Goal: Transaction & Acquisition: Purchase product/service

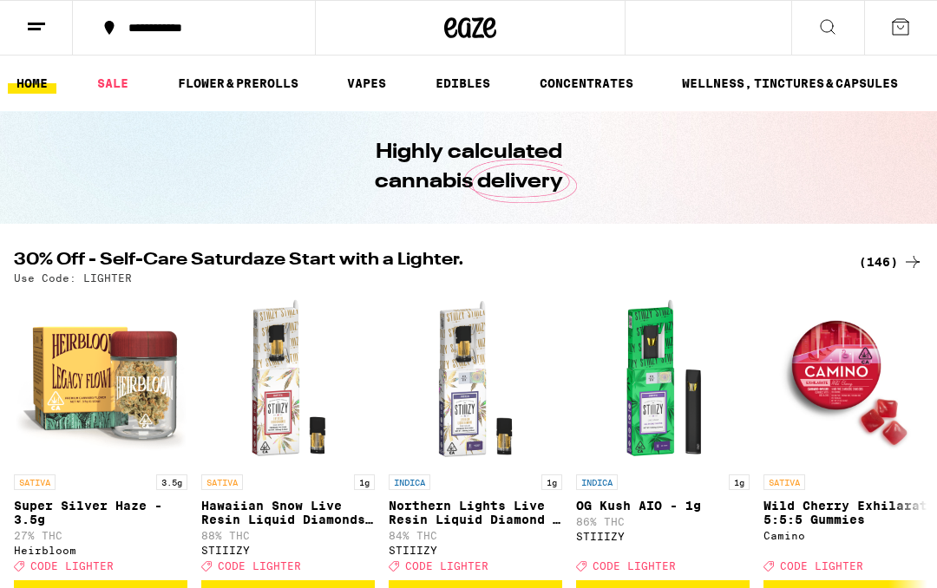
click at [881, 269] on div "(146)" at bounding box center [891, 262] width 64 height 21
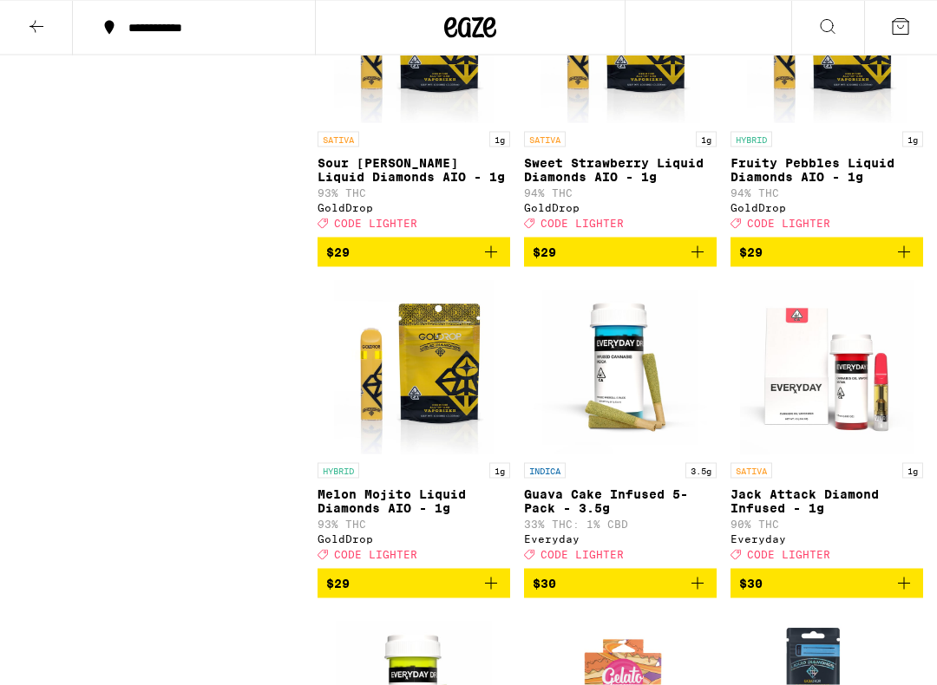
scroll to position [8855, 0]
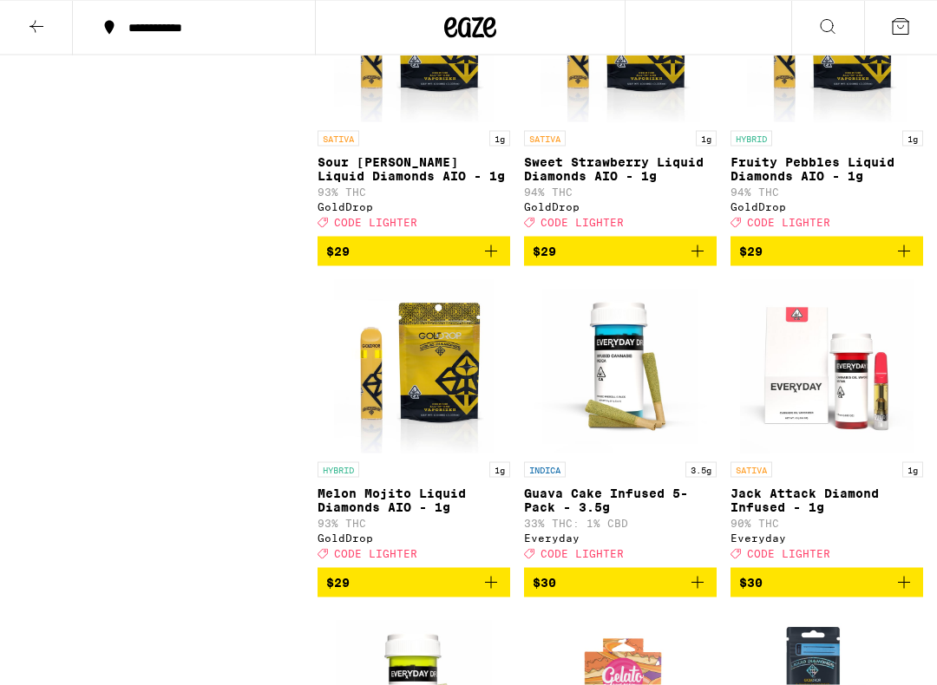
click at [715, 266] on button "$29" at bounding box center [620, 251] width 193 height 29
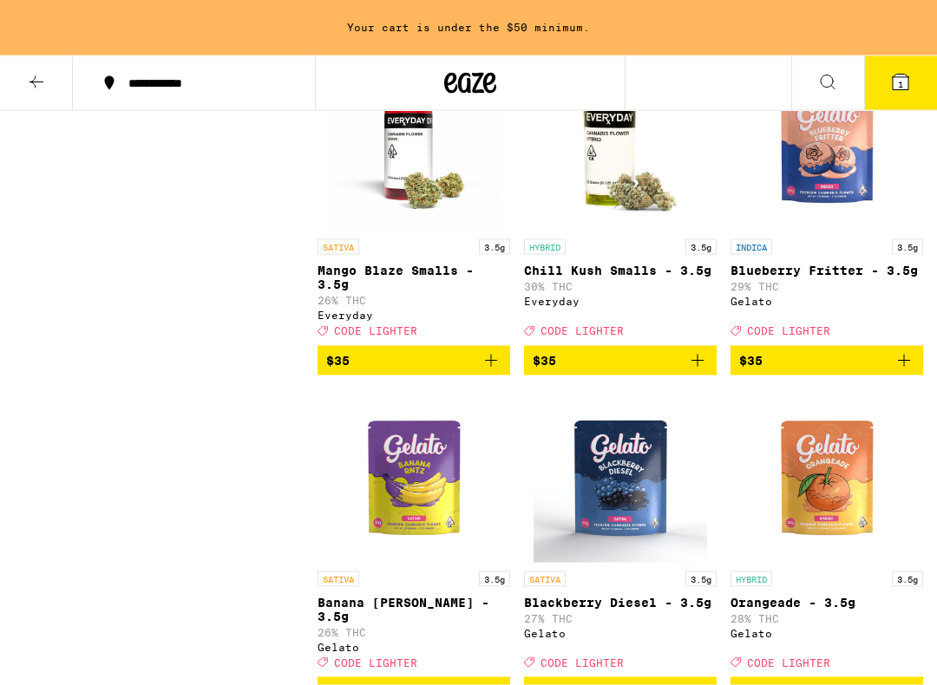
scroll to position [11774, 0]
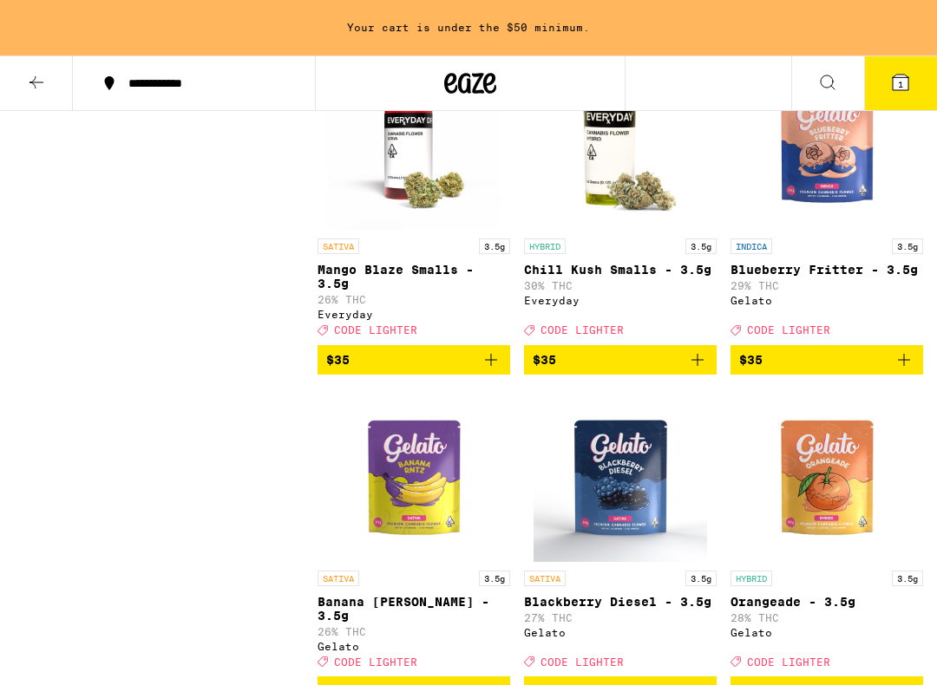
click at [488, 38] on icon "Add to bag" at bounding box center [491, 27] width 21 height 21
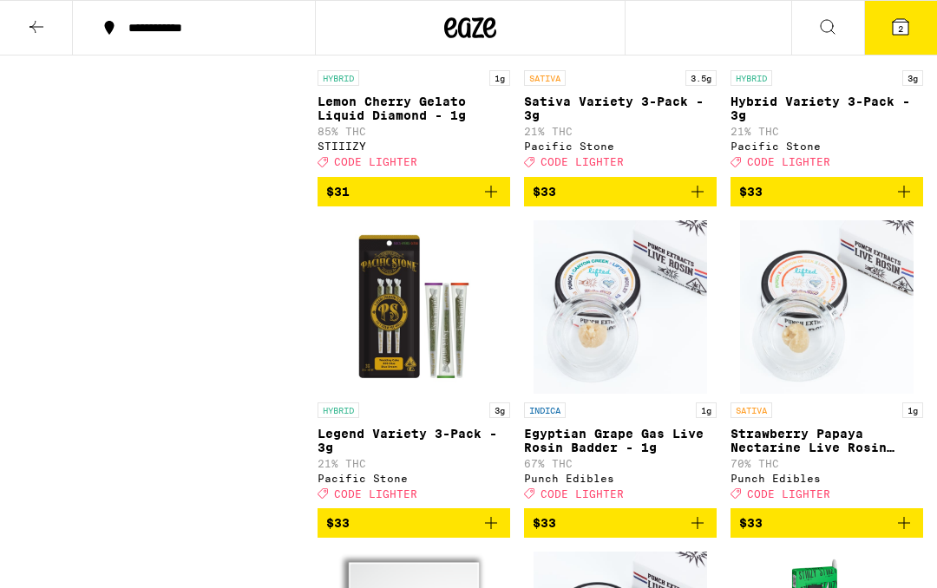
scroll to position [10573, 0]
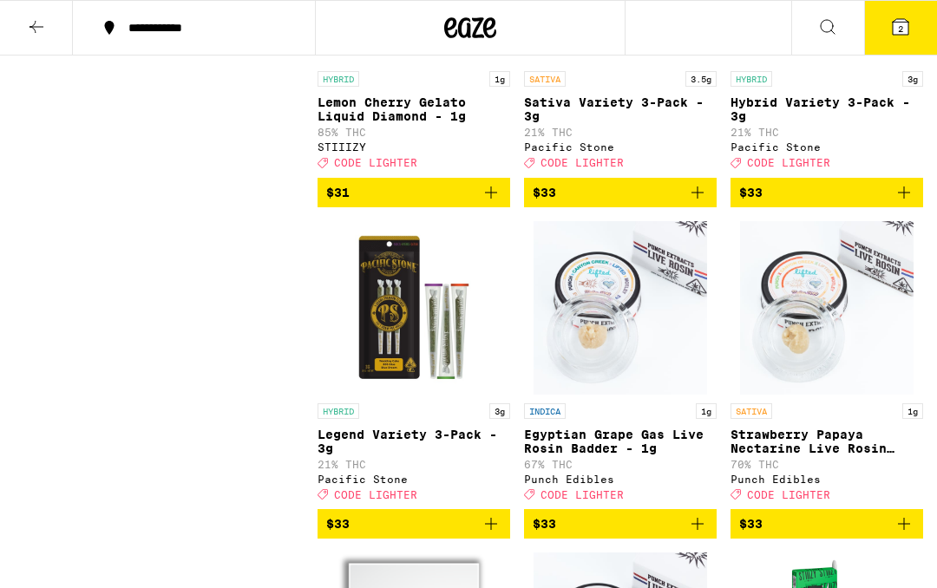
click at [900, 32] on span "2" at bounding box center [900, 28] width 5 height 10
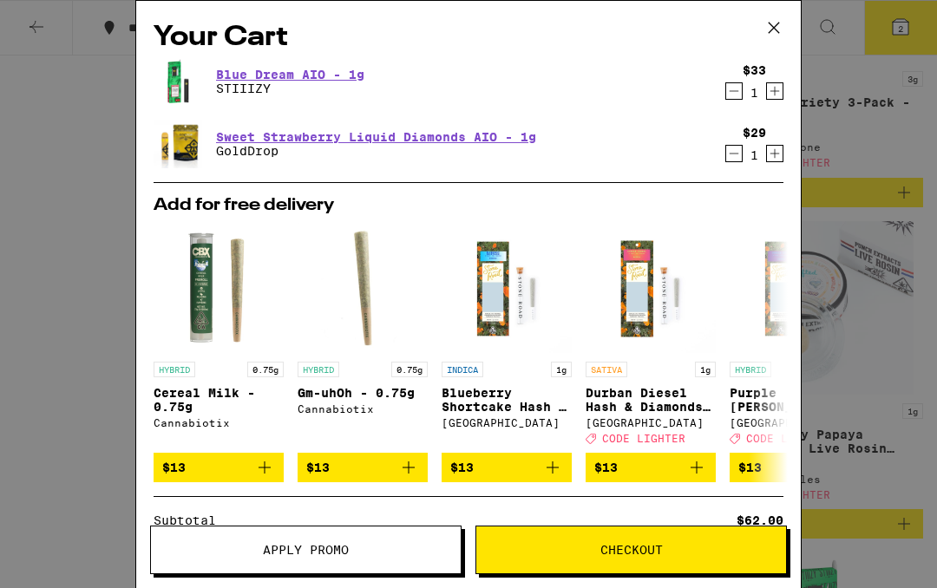
click at [403, 550] on span "Apply Promo" at bounding box center [306, 550] width 310 height 12
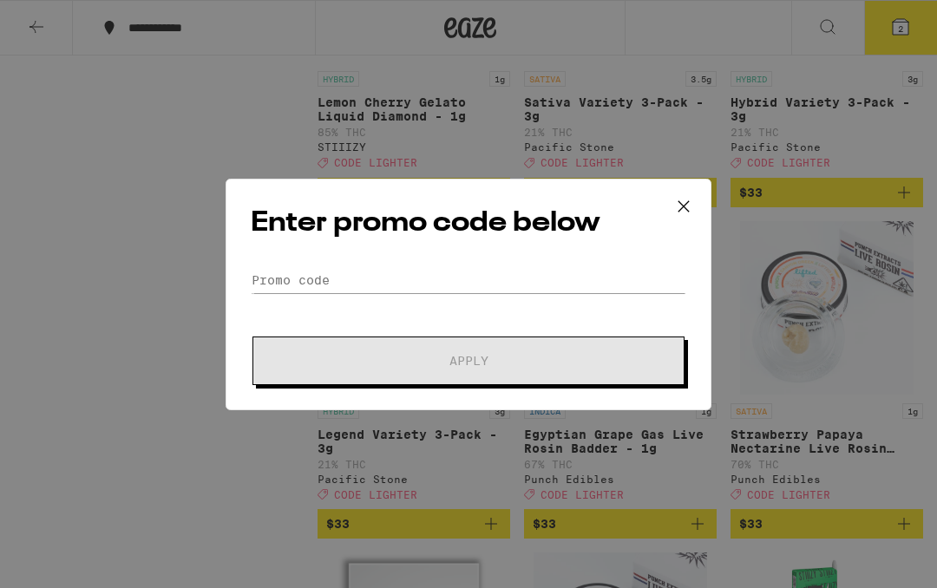
click at [586, 259] on div "Enter promo code below Promo Code Apply" at bounding box center [469, 295] width 486 height 232
click at [601, 285] on input "Promo Code" at bounding box center [468, 280] width 435 height 26
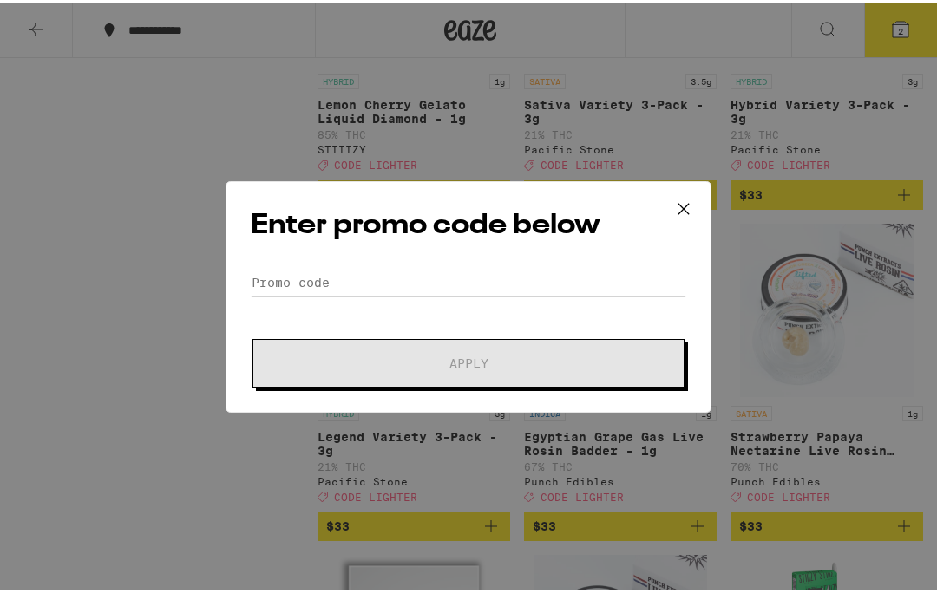
scroll to position [10572, 0]
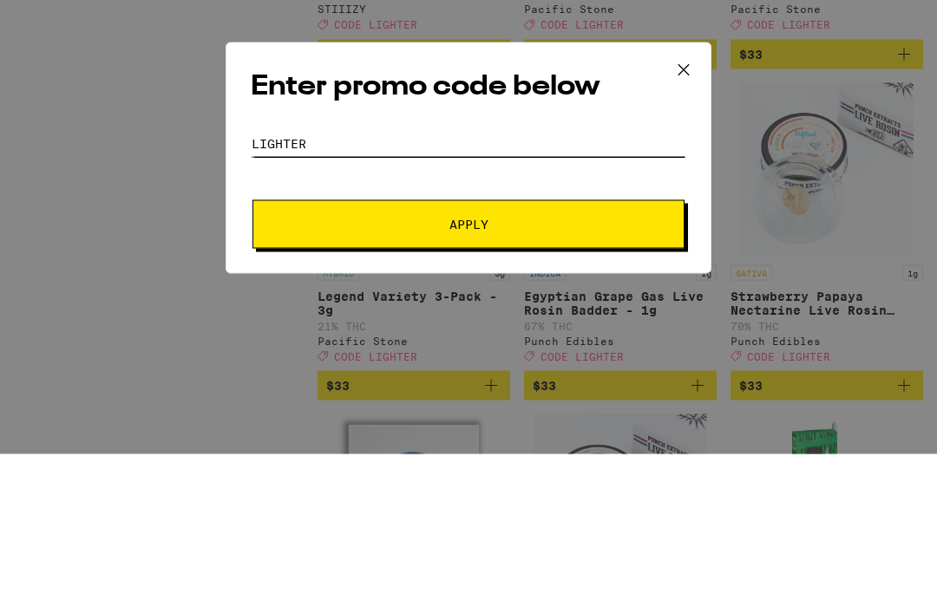
type input "Lighter"
click at [599, 339] on button "Apply" at bounding box center [468, 363] width 432 height 49
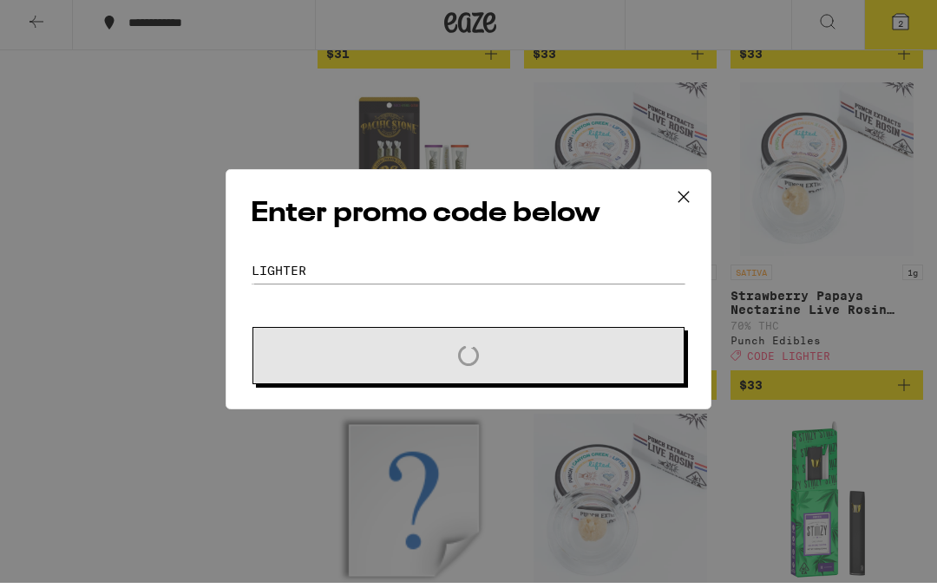
scroll to position [10712, 0]
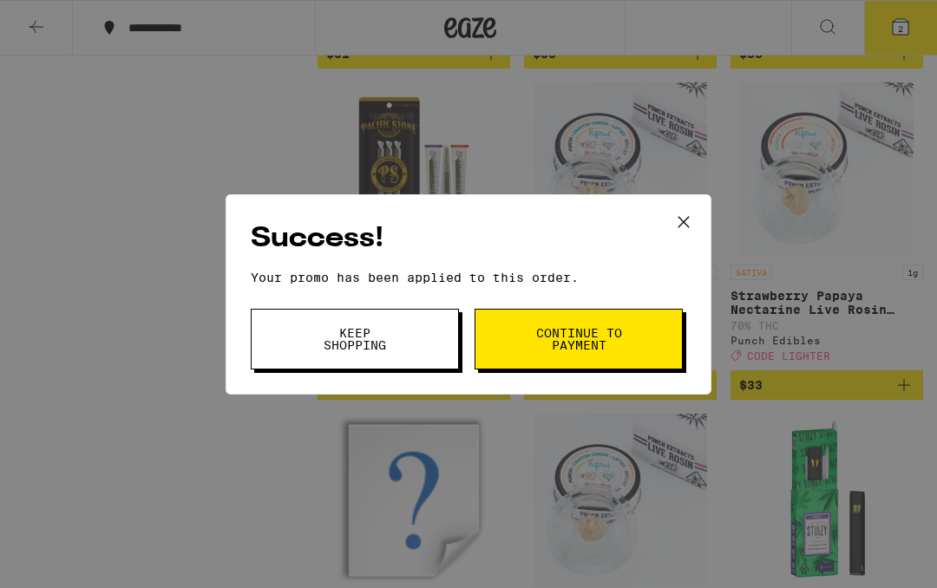
click at [604, 318] on button "Continue to payment" at bounding box center [579, 339] width 208 height 61
